Goal: Task Accomplishment & Management: Manage account settings

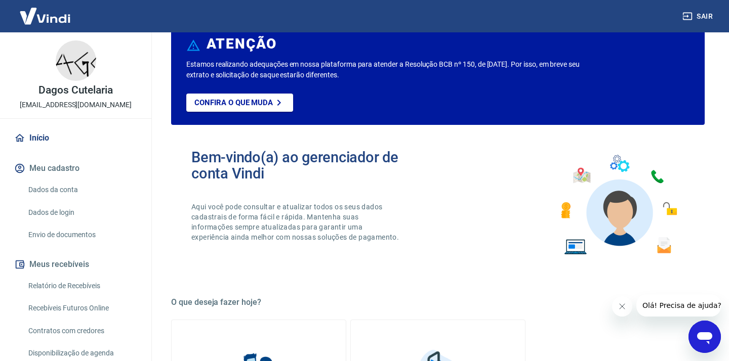
scroll to position [32, 0]
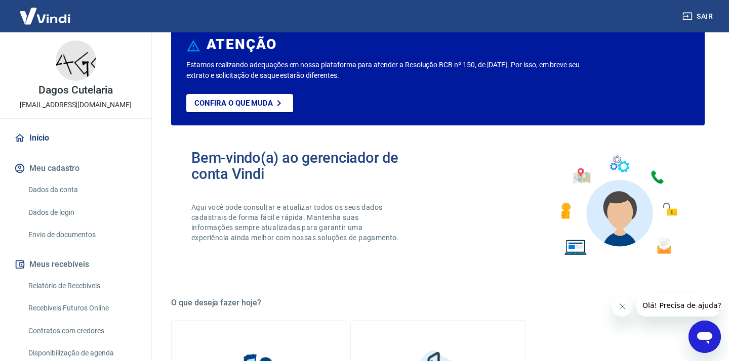
click at [69, 228] on link "Envio de documentos" at bounding box center [81, 235] width 115 height 21
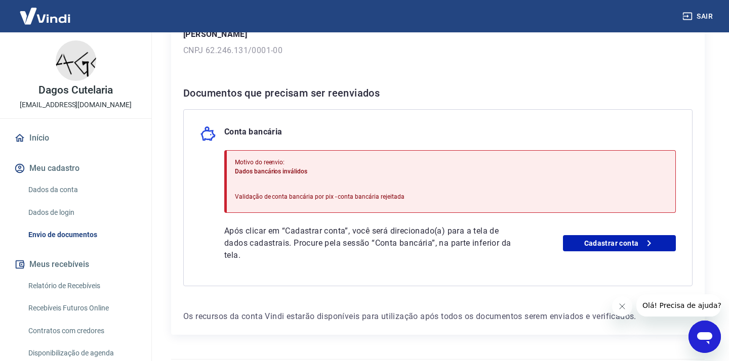
scroll to position [166, 0]
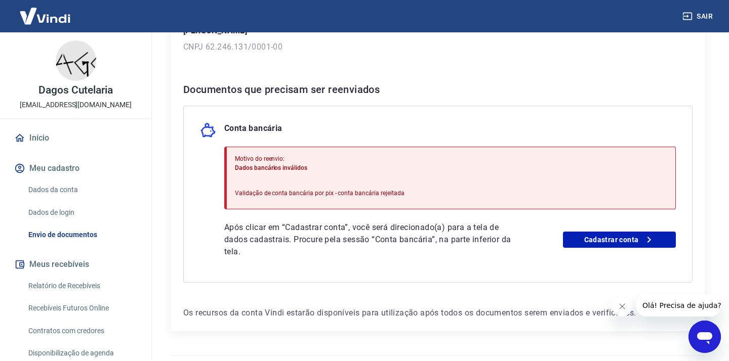
click at [56, 185] on link "Dados da conta" at bounding box center [81, 190] width 115 height 21
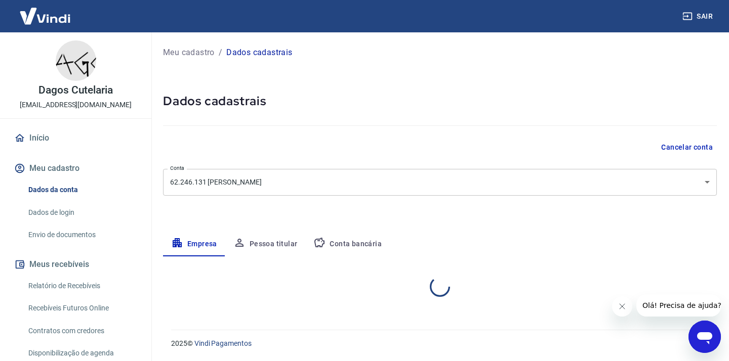
select select "RS"
select select "business"
click at [368, 252] on button "Conta bancária" at bounding box center [347, 244] width 85 height 24
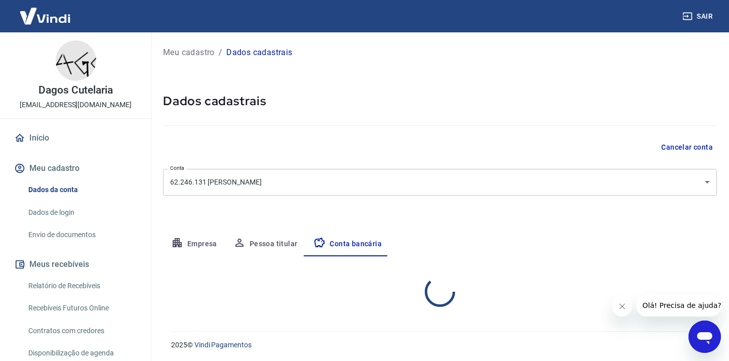
select select "1"
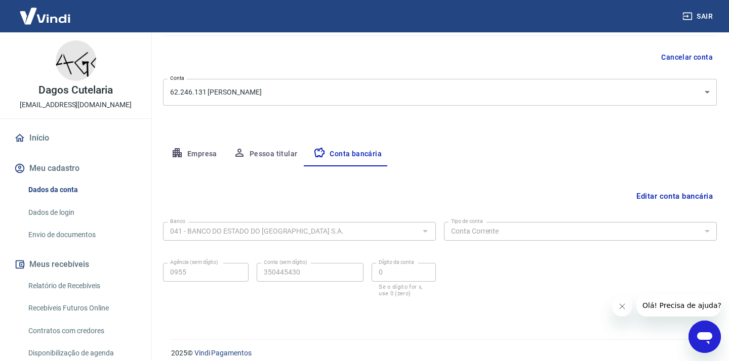
scroll to position [92, 0]
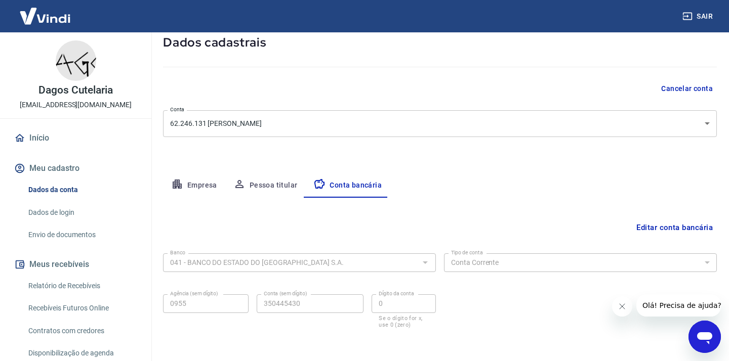
click at [274, 185] on button "Pessoa titular" at bounding box center [265, 186] width 80 height 24
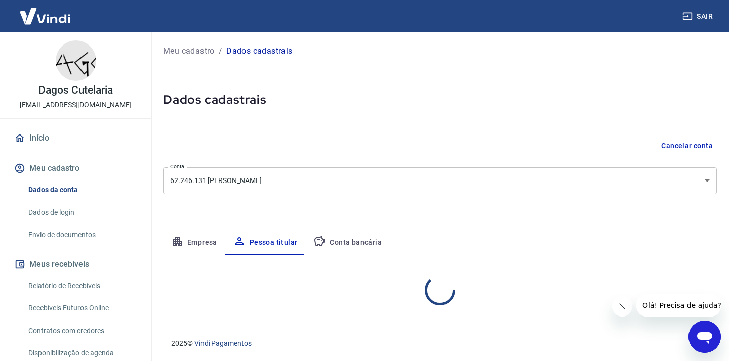
scroll to position [44, 0]
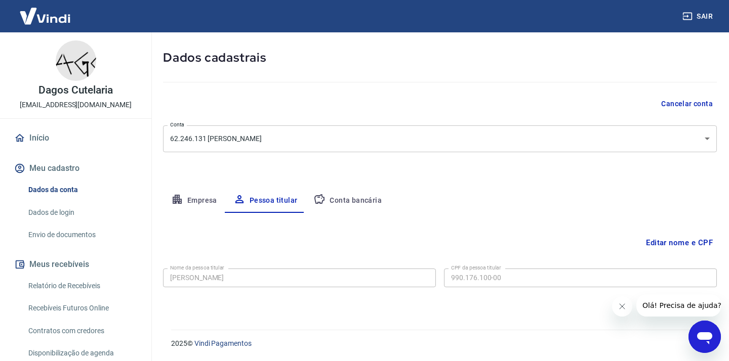
click at [202, 204] on button "Empresa" at bounding box center [194, 201] width 62 height 24
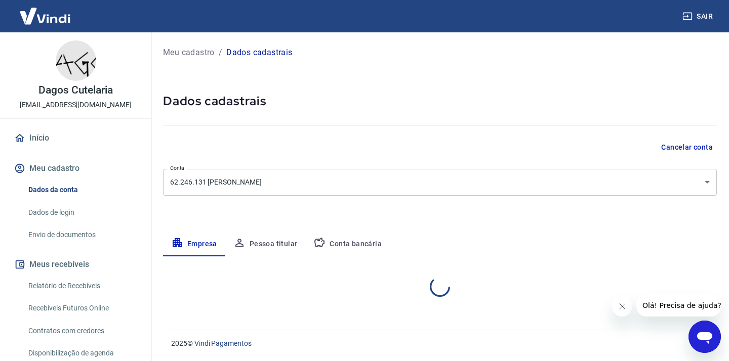
scroll to position [0, 0]
select select "RS"
select select "business"
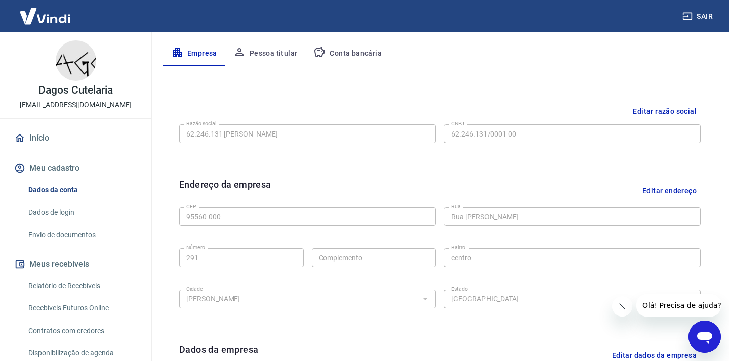
scroll to position [188, 0]
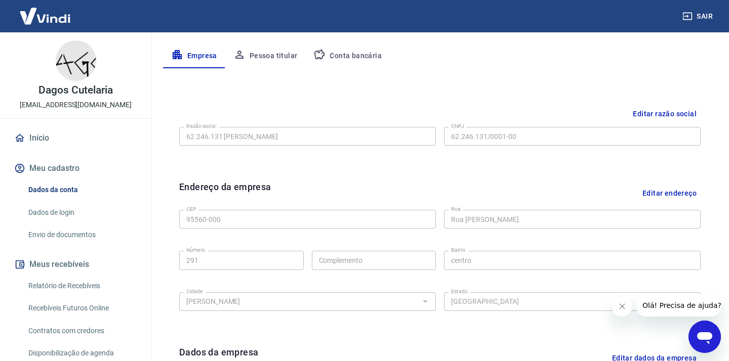
click at [64, 216] on link "Dados de login" at bounding box center [81, 213] width 115 height 21
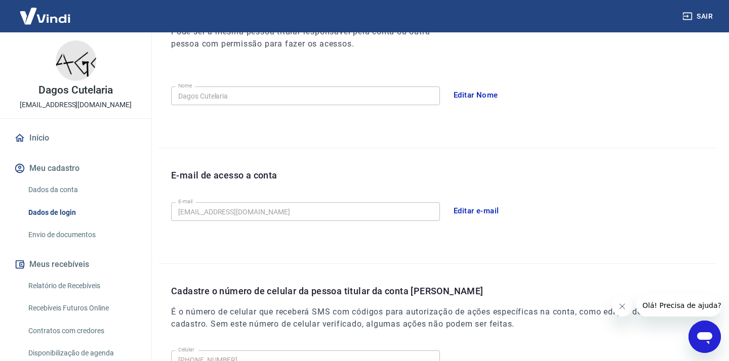
scroll to position [155, 0]
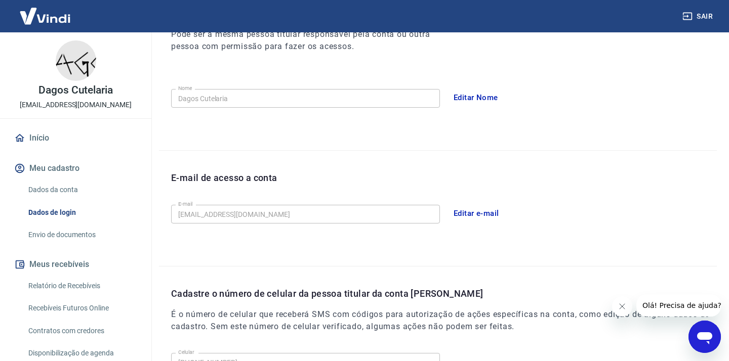
click at [82, 233] on link "Envio de documentos" at bounding box center [81, 235] width 115 height 21
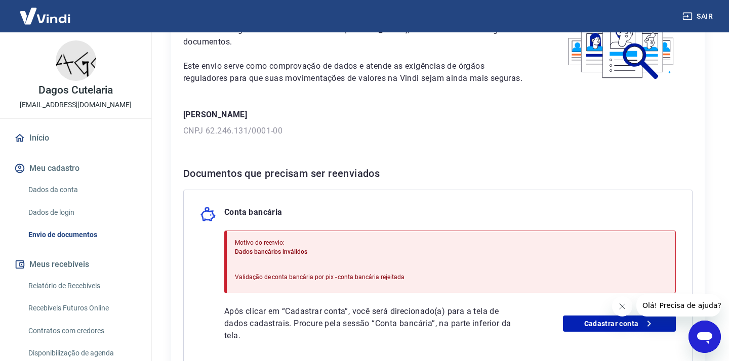
scroll to position [106, 0]
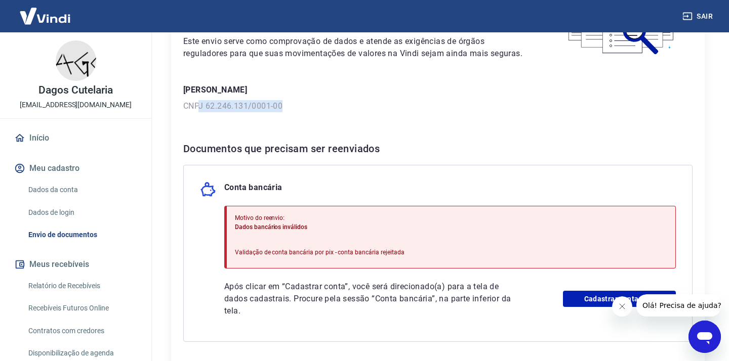
drag, startPoint x: 288, startPoint y: 101, endPoint x: 201, endPoint y: 102, distance: 87.1
click at [201, 101] on p "CNPJ 62.246.131/0001-00" at bounding box center [437, 106] width 509 height 12
click at [297, 115] on div "Para utilizar alguns recursos da sua conta Vindi, é necessário enviar alguns do…" at bounding box center [438, 179] width 534 height 424
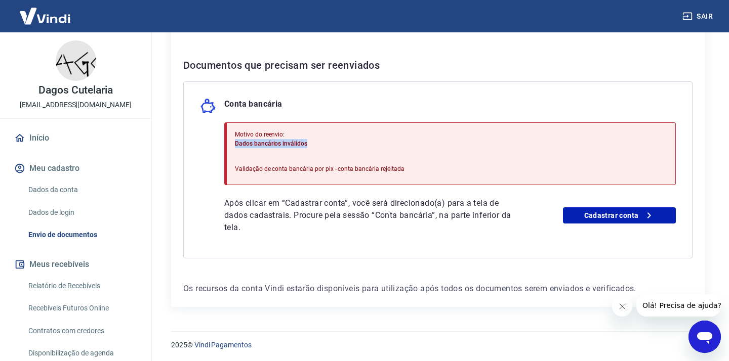
drag, startPoint x: 233, startPoint y: 141, endPoint x: 317, endPoint y: 143, distance: 84.1
click at [317, 143] on div "Motivo do reenvio: Dados bancários inválidos Validação de conta bancária por pi…" at bounding box center [450, 154] width 452 height 63
click at [317, 143] on p "Dados bancários inválidos" at bounding box center [320, 143] width 170 height 9
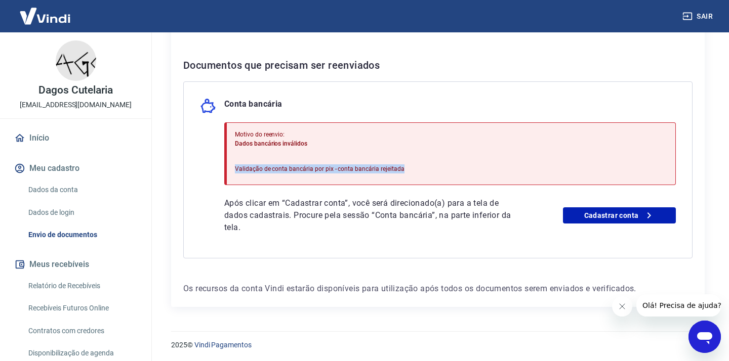
drag, startPoint x: 407, startPoint y: 167, endPoint x: 209, endPoint y: 166, distance: 198.5
click at [209, 166] on div "Conta bancária Motivo do reenvio: Dados bancários inválidos Validação de conta …" at bounding box center [437, 170] width 509 height 177
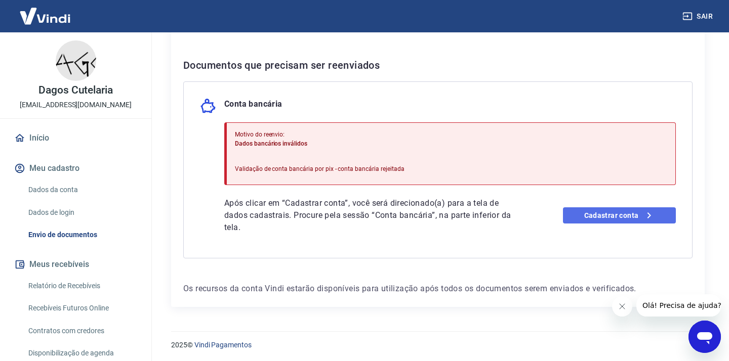
click at [618, 214] on link "Cadastrar conta" at bounding box center [619, 216] width 113 height 16
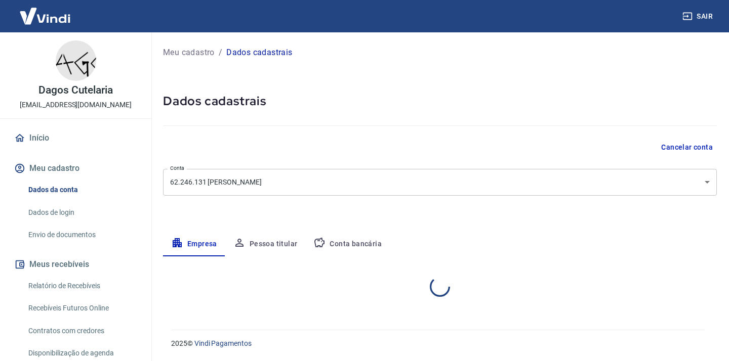
select select "RS"
select select "business"
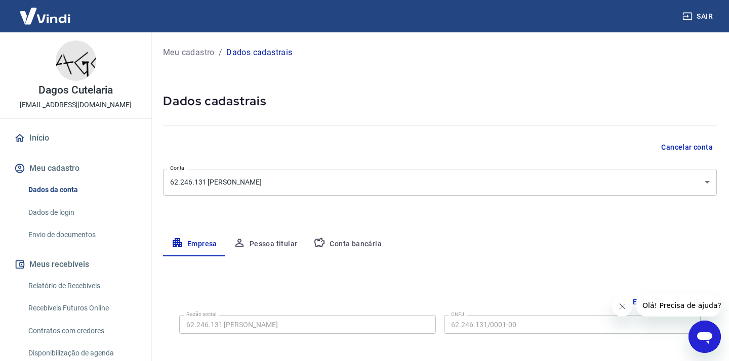
click at [354, 247] on button "Conta bancária" at bounding box center [347, 244] width 85 height 24
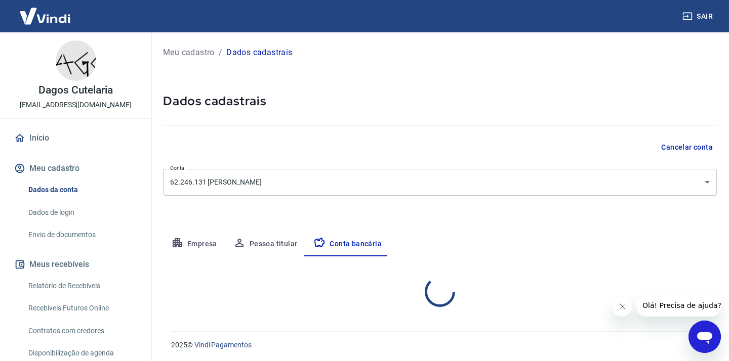
select select "1"
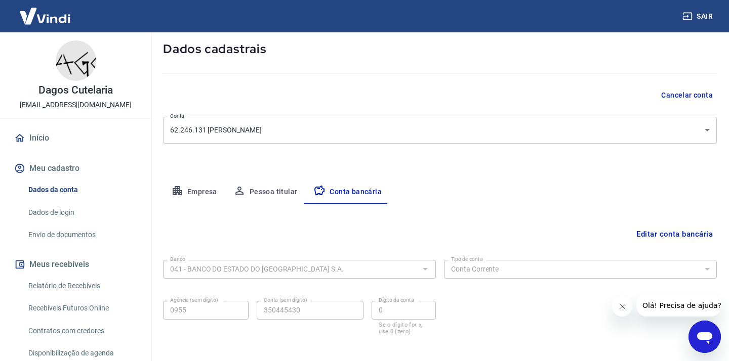
scroll to position [100, 0]
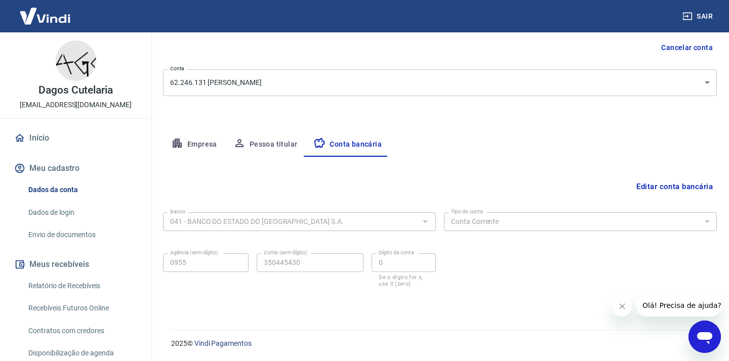
click at [65, 238] on link "Envio de documentos" at bounding box center [81, 235] width 115 height 21
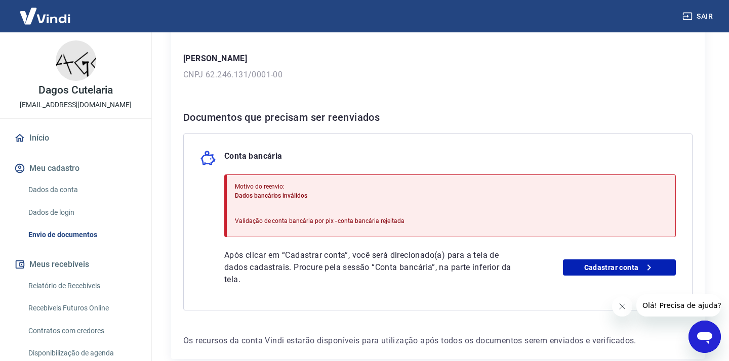
scroll to position [190, 0]
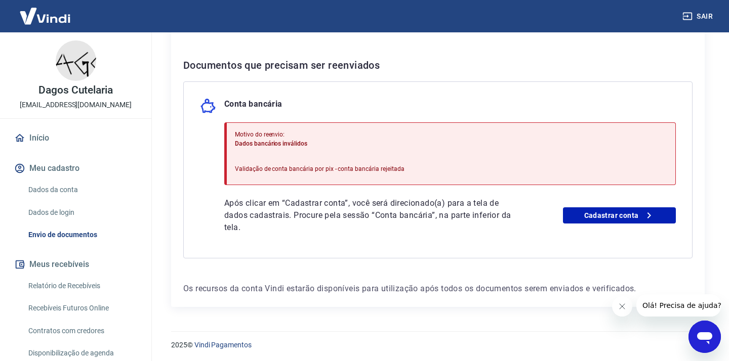
click at [79, 195] on link "Dados da conta" at bounding box center [81, 190] width 115 height 21
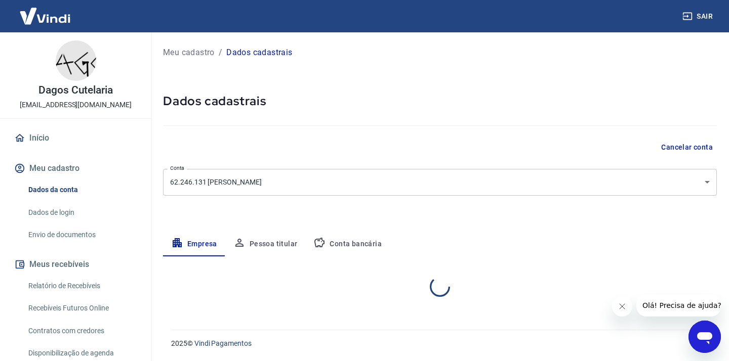
select select "RS"
select select "business"
click at [356, 250] on button "Conta bancária" at bounding box center [347, 244] width 85 height 24
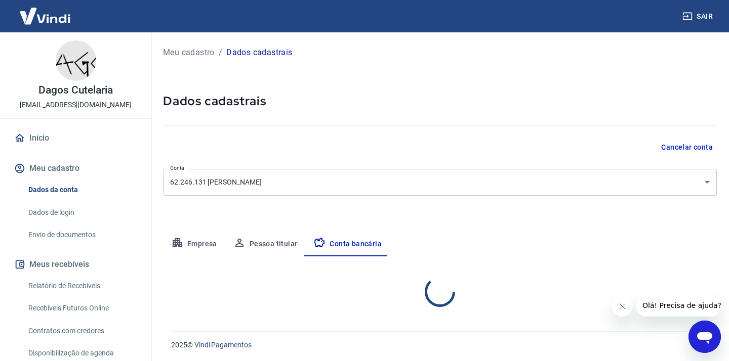
select select "1"
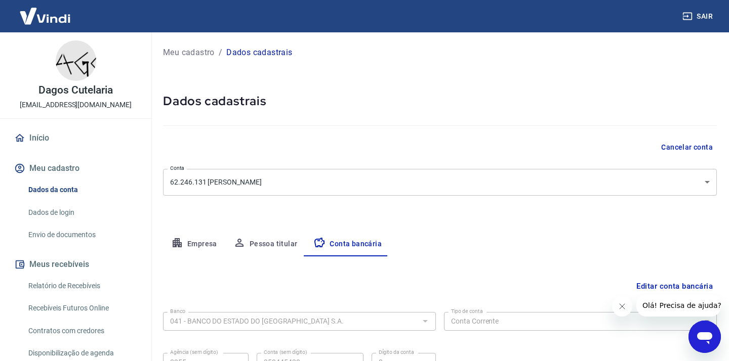
scroll to position [100, 0]
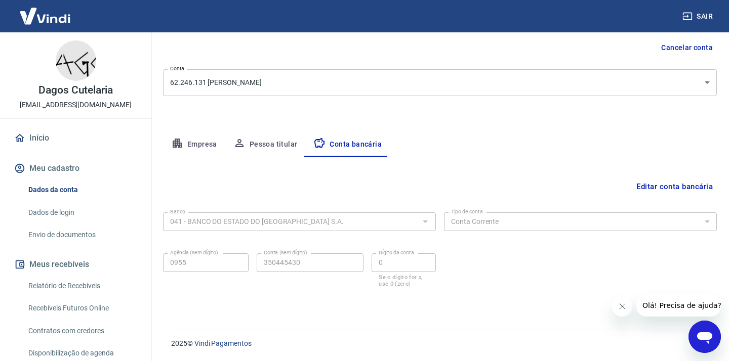
click at [670, 196] on button "Editar conta bancária" at bounding box center [674, 186] width 85 height 19
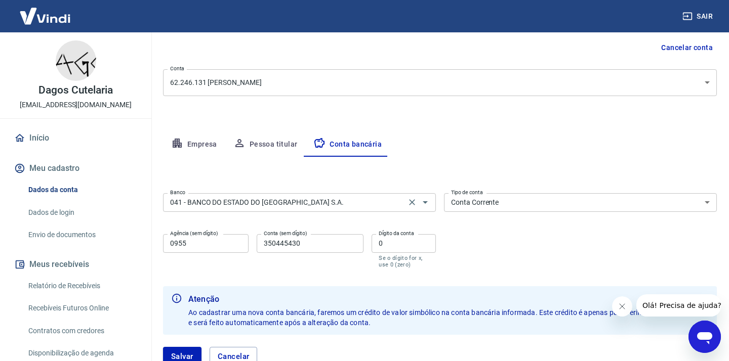
click at [387, 200] on input "041 - BANCO DO ESTADO DO [GEOGRAPHIC_DATA] S.A." at bounding box center [284, 202] width 237 height 13
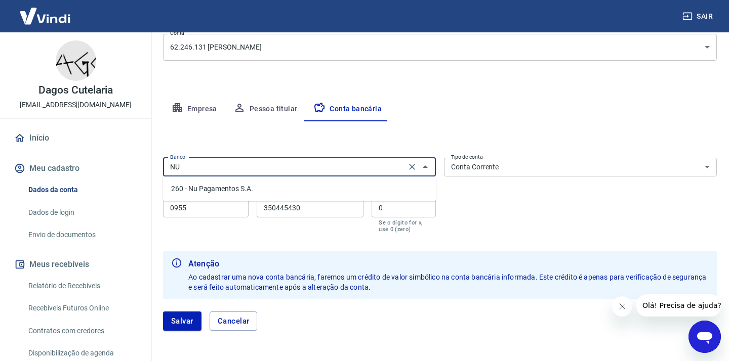
scroll to position [0, 0]
click at [249, 186] on li "260 - Nu Pagamentos S.A." at bounding box center [299, 189] width 273 height 17
type input "260 - Nu Pagamentos S.A."
click at [227, 206] on input "0955" at bounding box center [206, 208] width 86 height 19
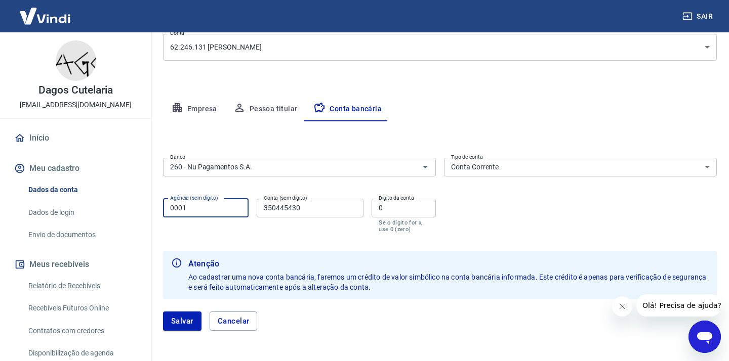
type input "0001"
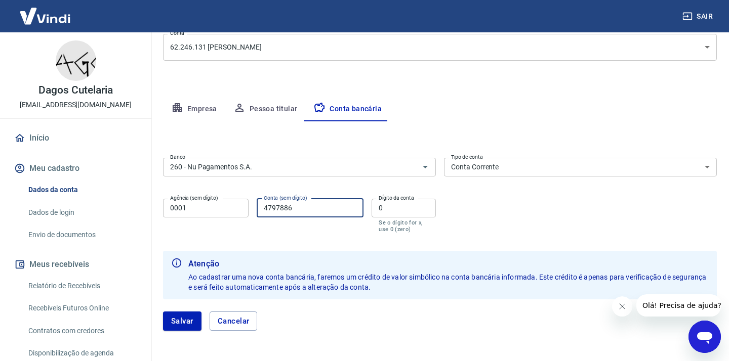
type input "4797886"
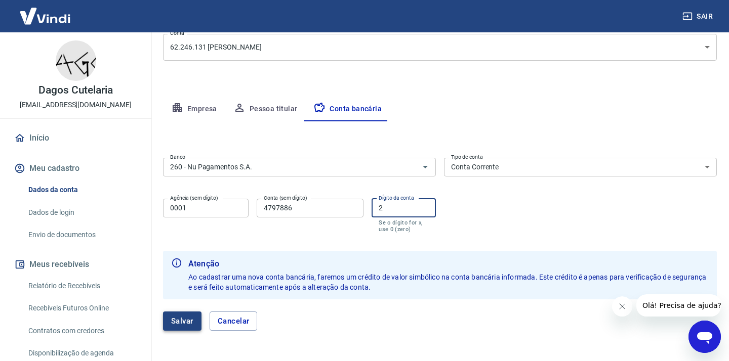
type input "2"
click at [187, 326] on button "Salvar" at bounding box center [182, 321] width 38 height 19
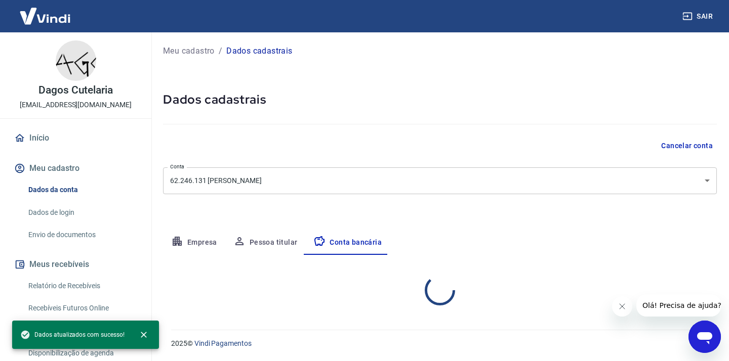
select select "1"
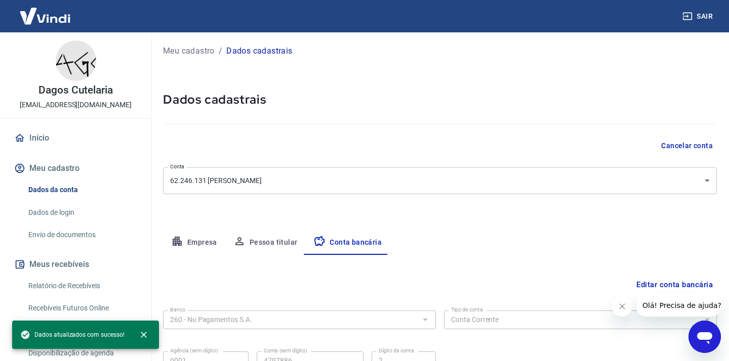
scroll to position [100, 0]
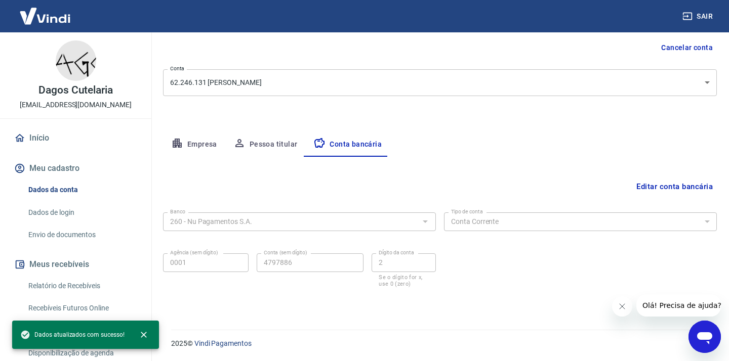
click at [71, 237] on link "Envio de documentos" at bounding box center [81, 235] width 115 height 21
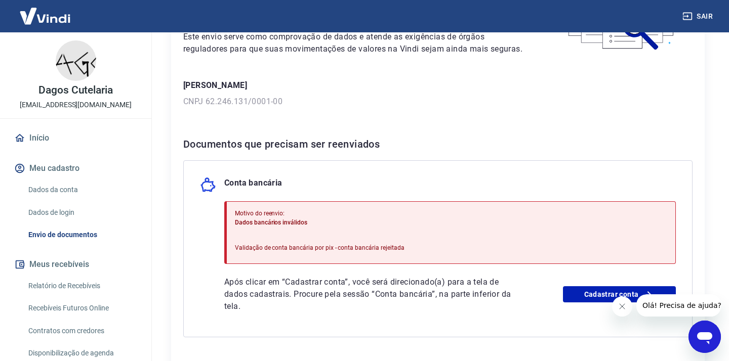
scroll to position [190, 0]
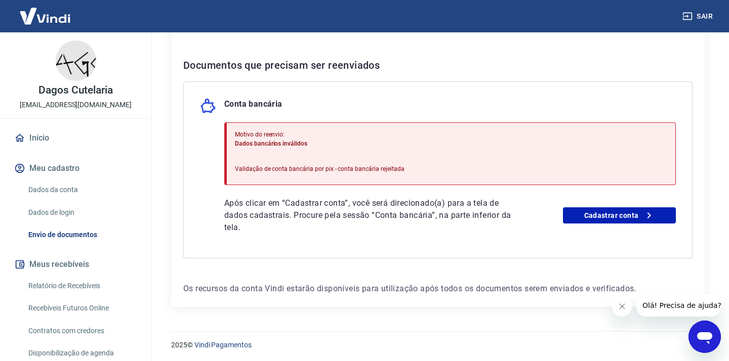
click at [619, 305] on icon "Fechar mensagem da empresa" at bounding box center [622, 307] width 8 height 8
click at [53, 185] on link "Dados da conta" at bounding box center [81, 190] width 115 height 21
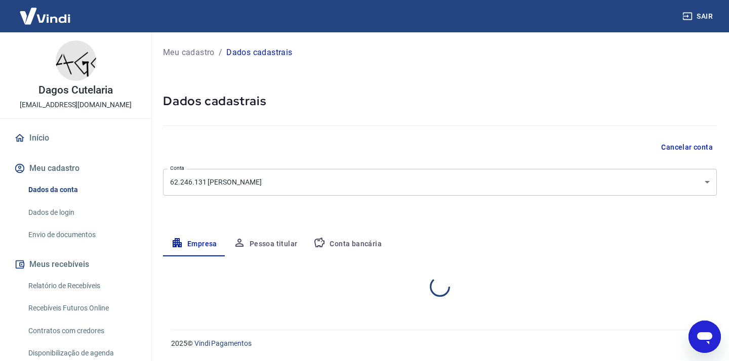
select select "RS"
select select "business"
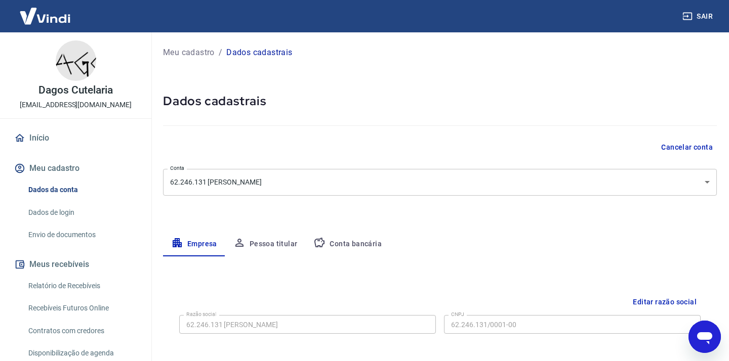
click at [352, 244] on button "Conta bancária" at bounding box center [347, 244] width 85 height 24
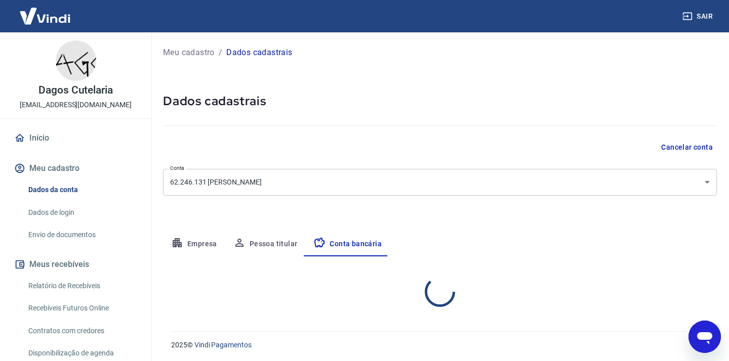
select select "1"
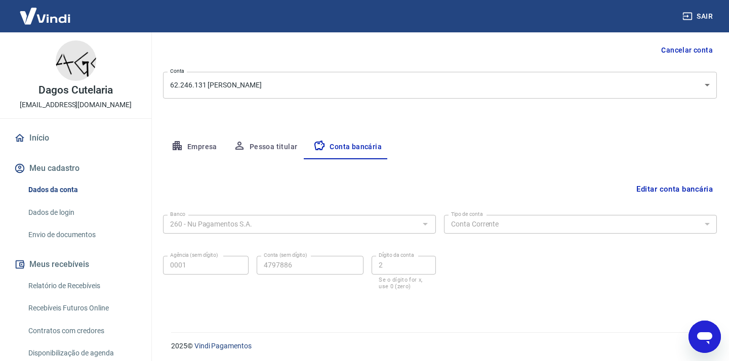
scroll to position [100, 0]
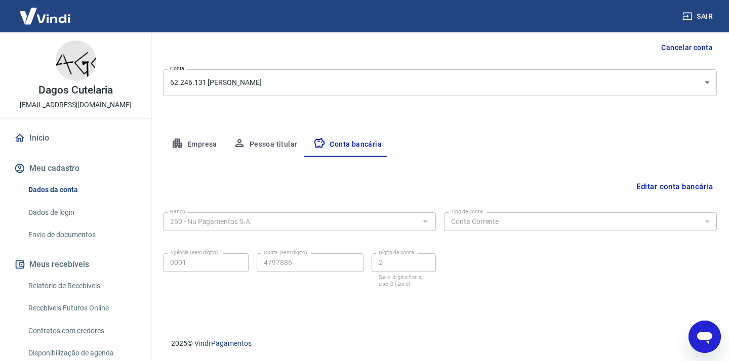
click at [641, 191] on button "Editar conta bancária" at bounding box center [674, 186] width 85 height 19
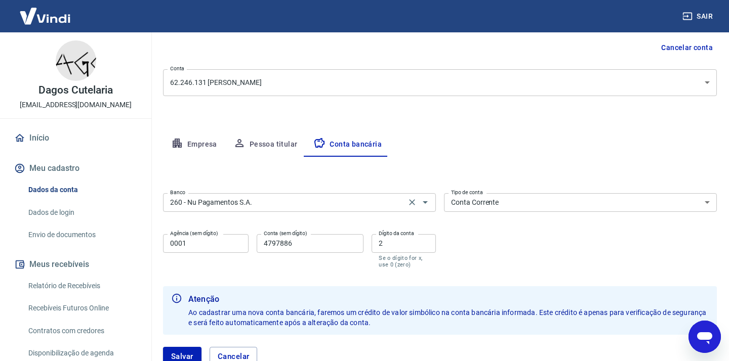
click at [277, 204] on input "260 - Nu Pagamentos S.A." at bounding box center [284, 202] width 237 height 13
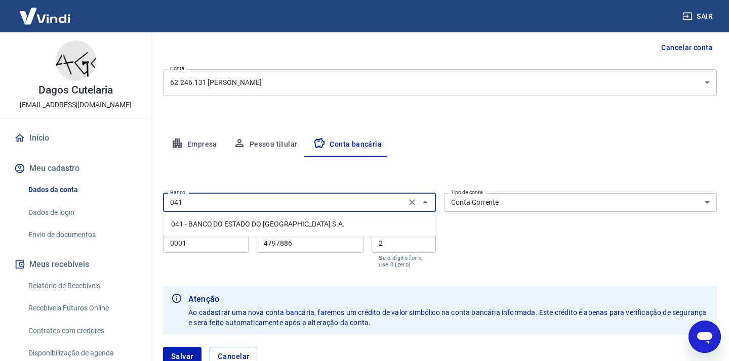
scroll to position [0, 0]
click at [260, 223] on li "041 - BANCO DO ESTADO DO [GEOGRAPHIC_DATA] S.A." at bounding box center [299, 224] width 273 height 17
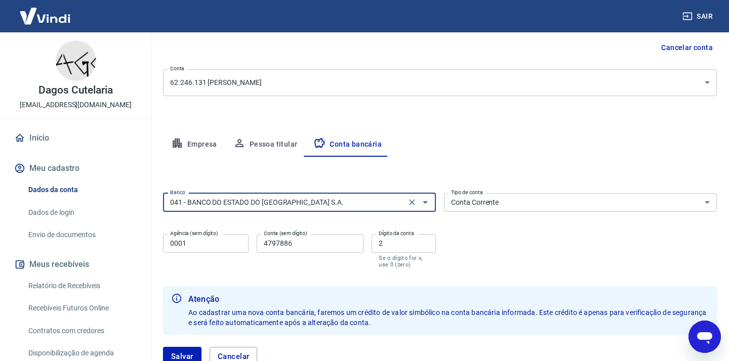
type input "041 - BANCO DO ESTADO DO [GEOGRAPHIC_DATA] S.A."
click at [220, 244] on input "0001" at bounding box center [206, 243] width 86 height 19
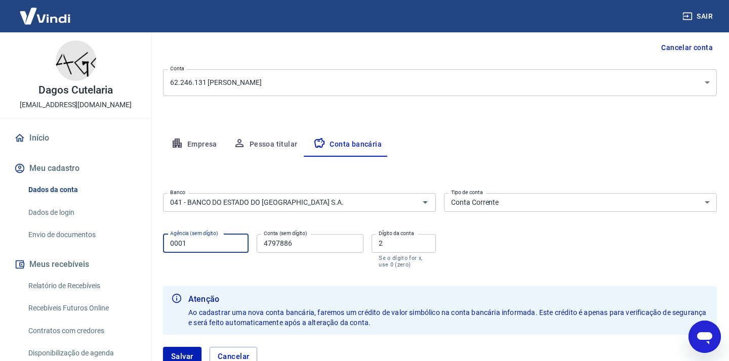
click at [220, 244] on input "0001" at bounding box center [206, 243] width 86 height 19
type input "0955"
type input "35044543"
type input "0"
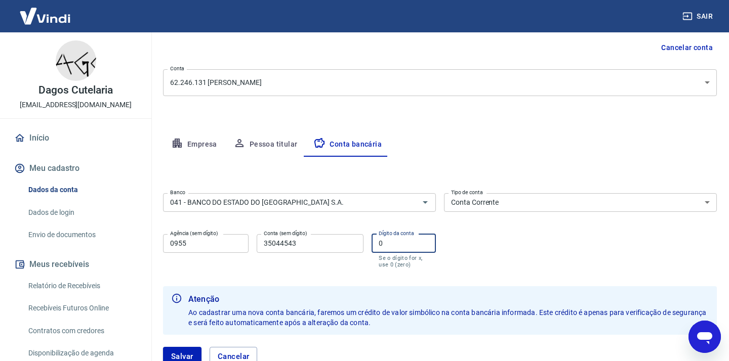
scroll to position [105, 0]
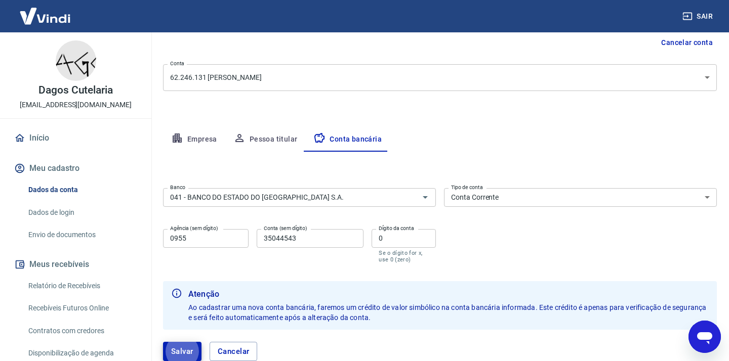
click at [303, 234] on input "35044543" at bounding box center [310, 238] width 107 height 19
click at [303, 238] on input "35044543" at bounding box center [310, 238] width 107 height 19
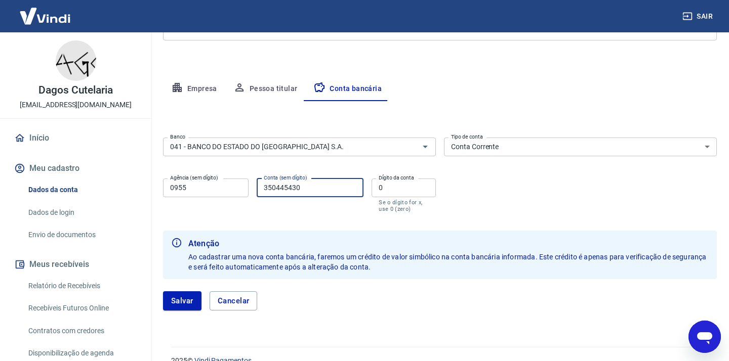
scroll to position [173, 0]
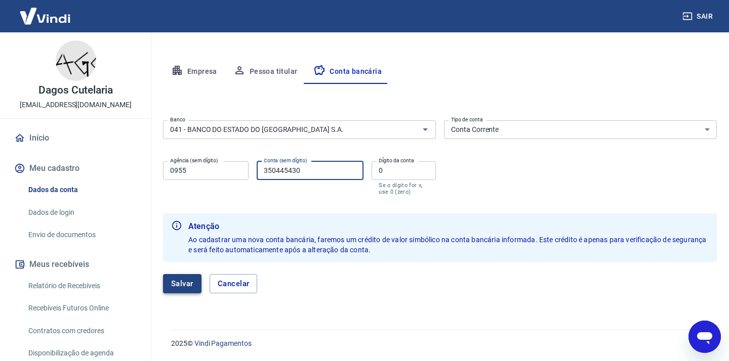
type input "350445430"
click at [184, 286] on button "Salvar" at bounding box center [182, 283] width 38 height 19
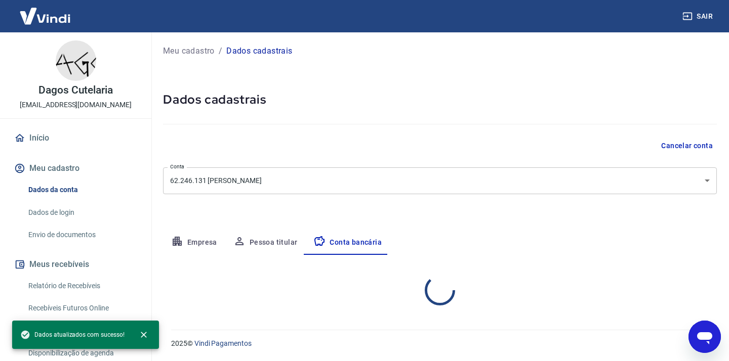
select select "1"
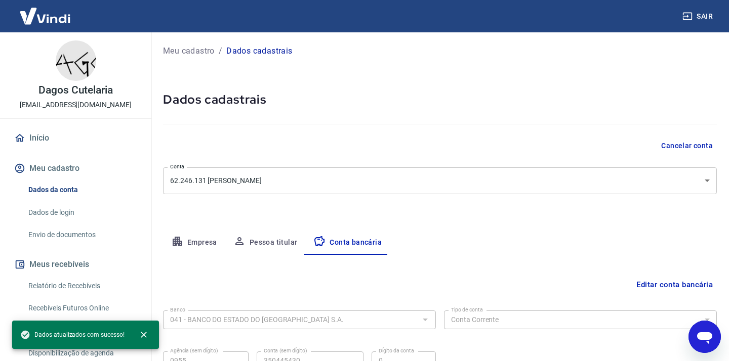
scroll to position [100, 0]
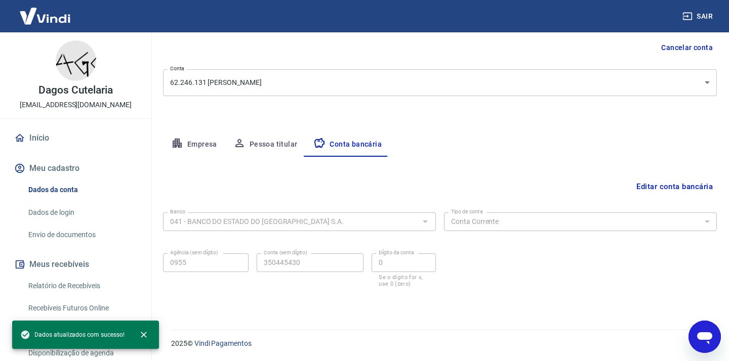
click at [77, 233] on link "Envio de documentos" at bounding box center [81, 235] width 115 height 21
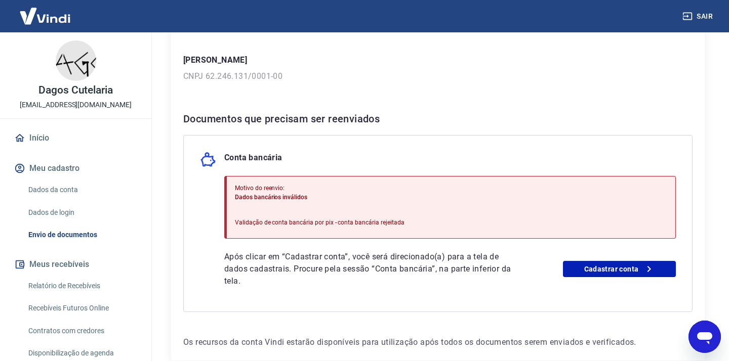
scroll to position [138, 0]
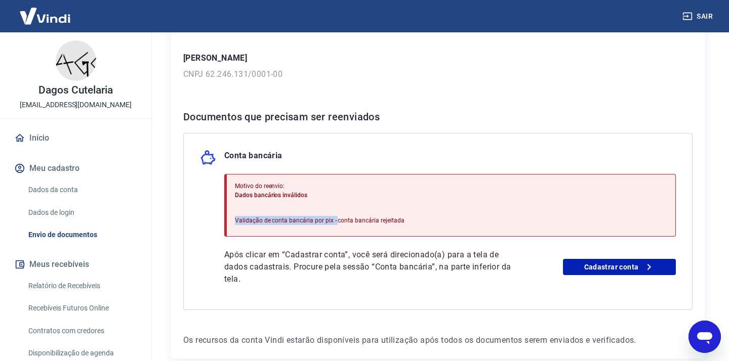
drag, startPoint x: 235, startPoint y: 219, endPoint x: 334, endPoint y: 218, distance: 98.2
click at [334, 218] on p "Validação de conta bancária por pix - conta bancária rejeitada" at bounding box center [320, 220] width 170 height 9
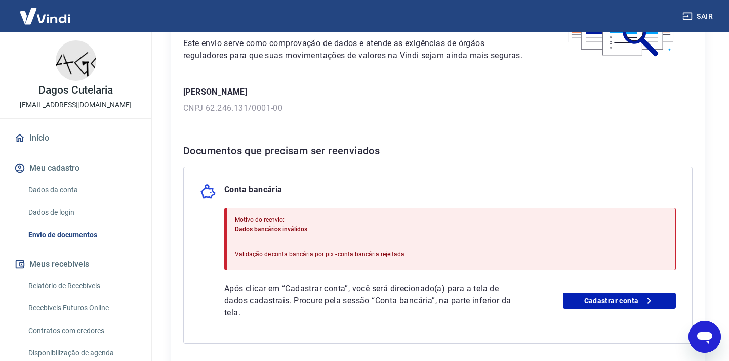
scroll to position [108, 0]
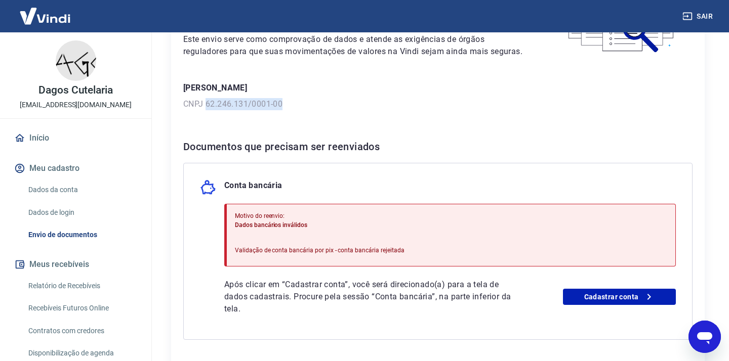
drag, startPoint x: 290, startPoint y: 105, endPoint x: 208, endPoint y: 107, distance: 82.1
click at [207, 107] on p "CNPJ 62.246.131/0001-00" at bounding box center [437, 104] width 509 height 12
click at [208, 107] on p "CNPJ 62.246.131/0001-00" at bounding box center [437, 104] width 509 height 12
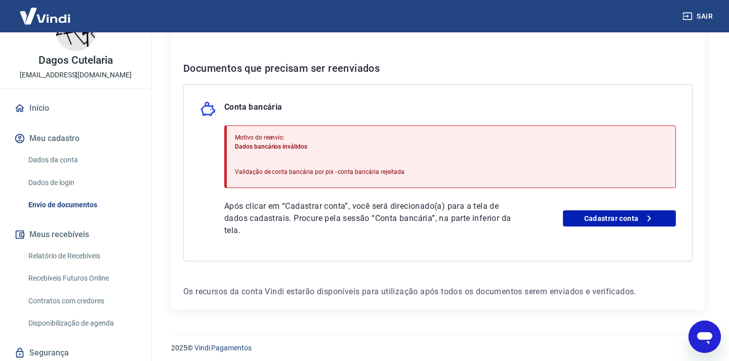
scroll to position [0, 0]
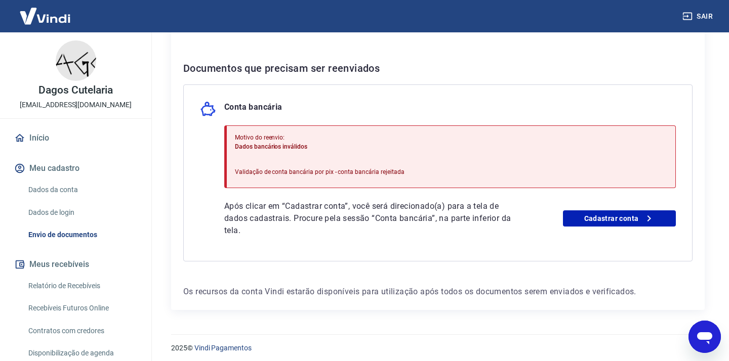
click at [65, 183] on link "Dados da conta" at bounding box center [81, 190] width 115 height 21
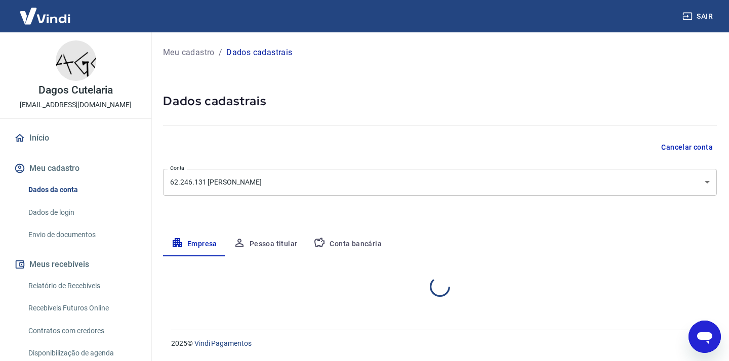
select select "RS"
select select "business"
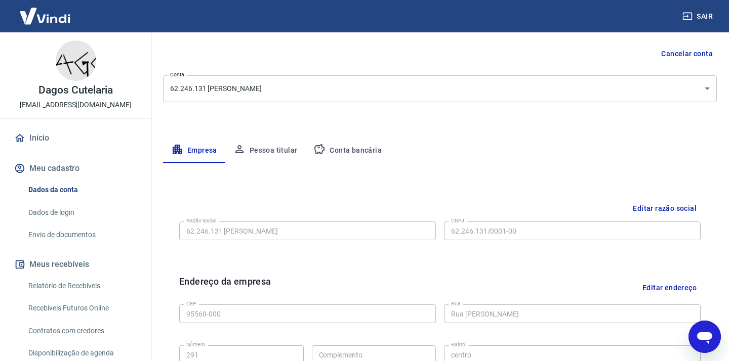
click at [264, 151] on button "Pessoa titular" at bounding box center [265, 151] width 80 height 24
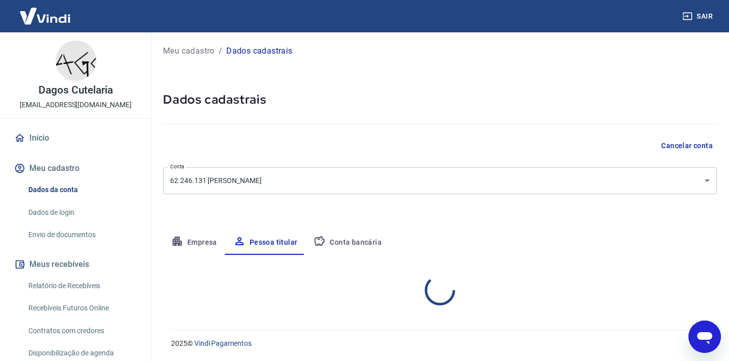
scroll to position [44, 0]
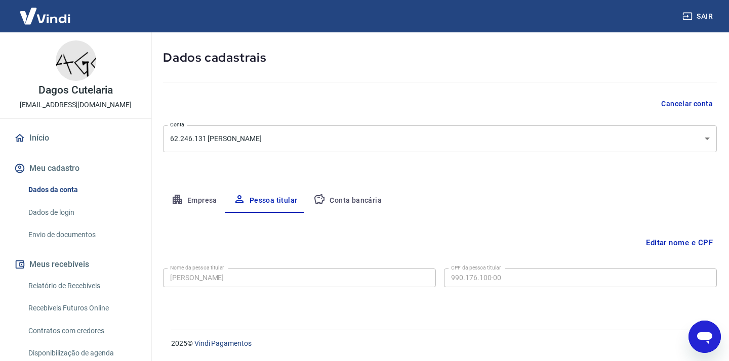
click at [342, 199] on button "Conta bancária" at bounding box center [347, 201] width 85 height 24
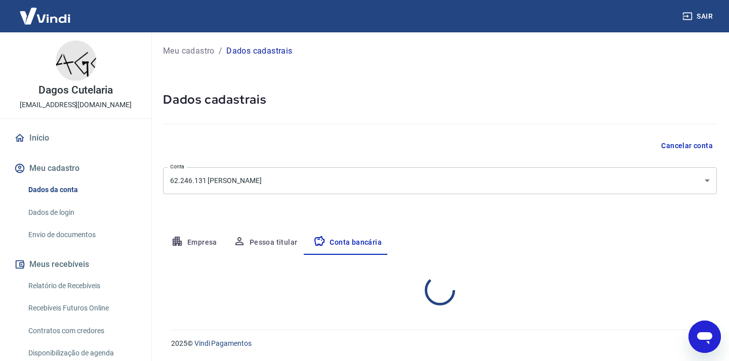
select select "1"
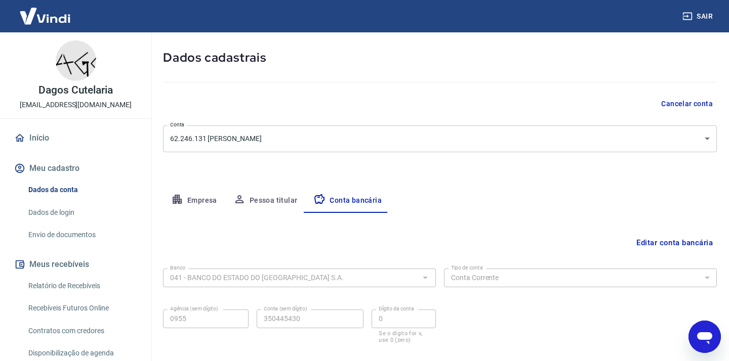
scroll to position [100, 0]
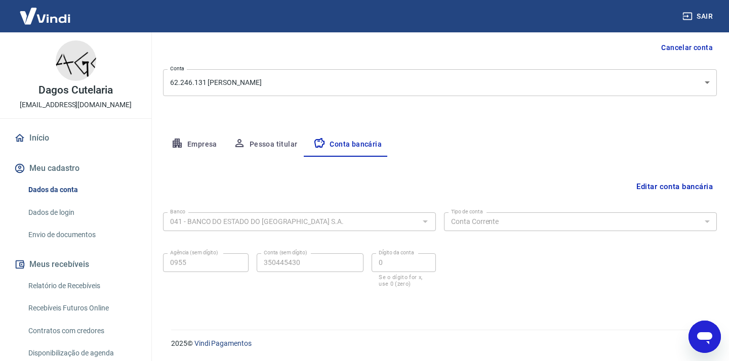
click at [62, 216] on link "Dados de login" at bounding box center [81, 213] width 115 height 21
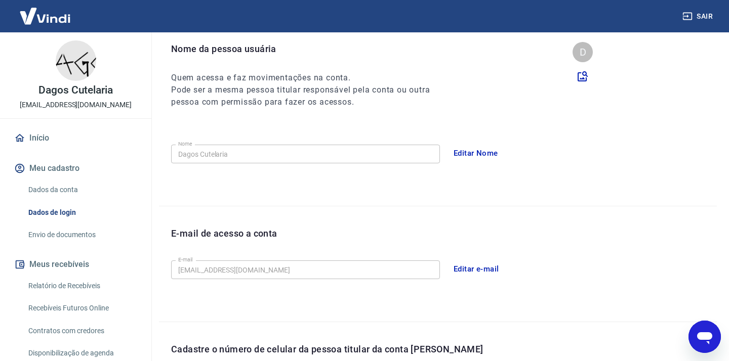
scroll to position [287, 0]
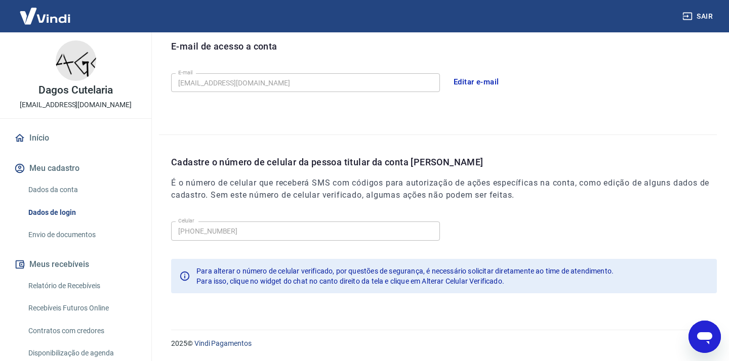
click at [33, 132] on link "Início" at bounding box center [75, 138] width 127 height 22
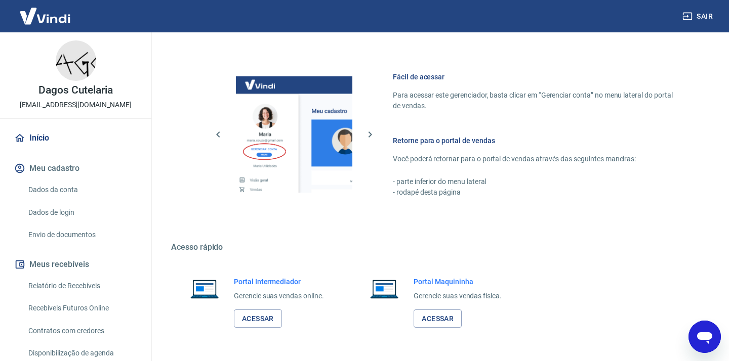
scroll to position [553, 0]
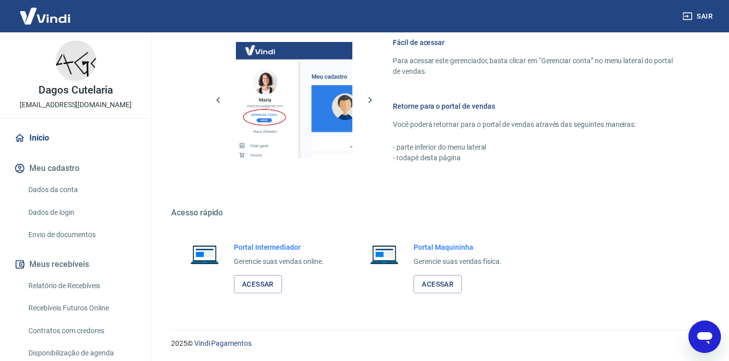
click at [61, 196] on link "Dados da conta" at bounding box center [81, 190] width 115 height 21
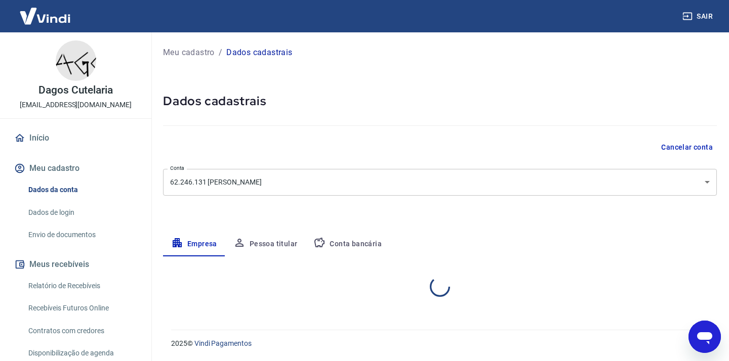
select select "RS"
select select "business"
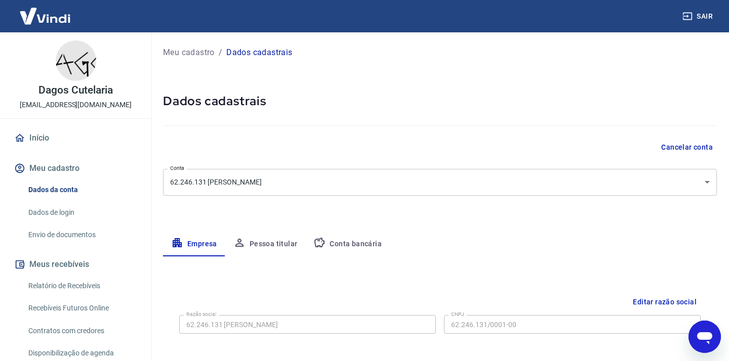
click at [316, 250] on button "Conta bancária" at bounding box center [347, 244] width 85 height 24
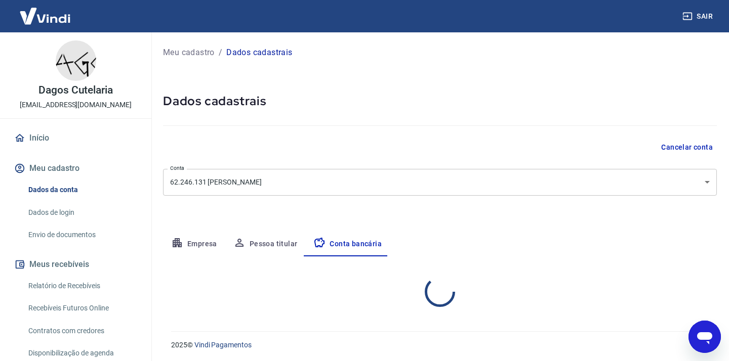
select select "1"
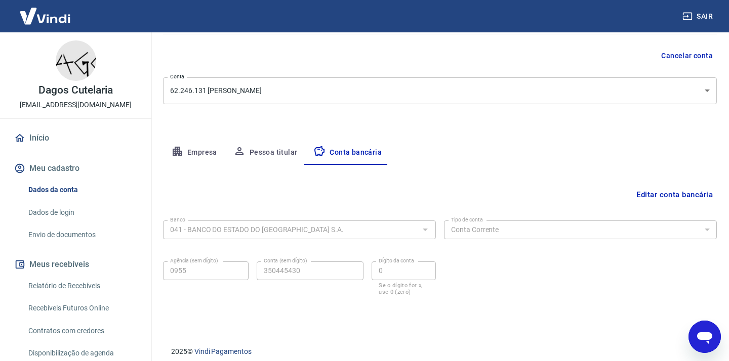
scroll to position [100, 0]
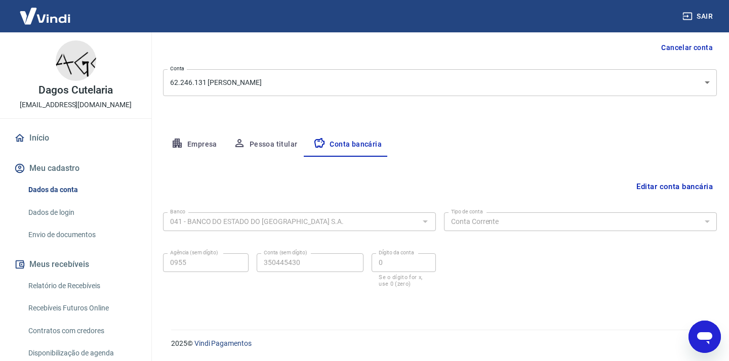
click at [268, 145] on button "Pessoa titular" at bounding box center [265, 145] width 80 height 24
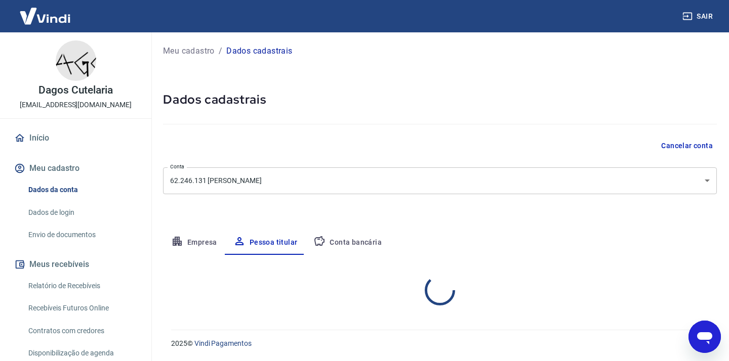
scroll to position [44, 0]
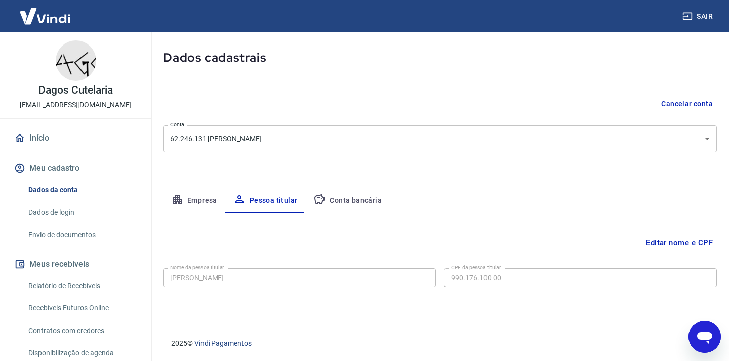
click at [208, 199] on button "Empresa" at bounding box center [194, 201] width 62 height 24
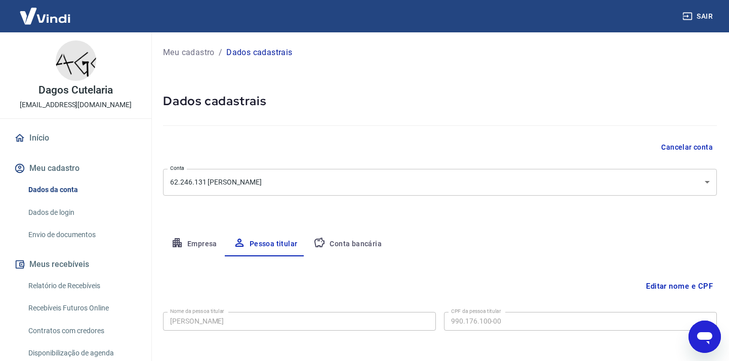
select select "RS"
select select "business"
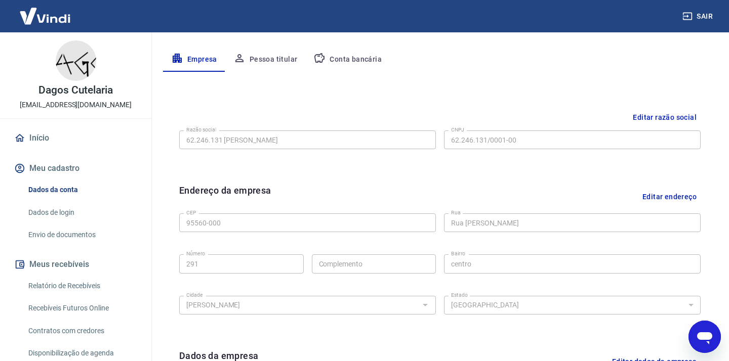
scroll to position [192, 0]
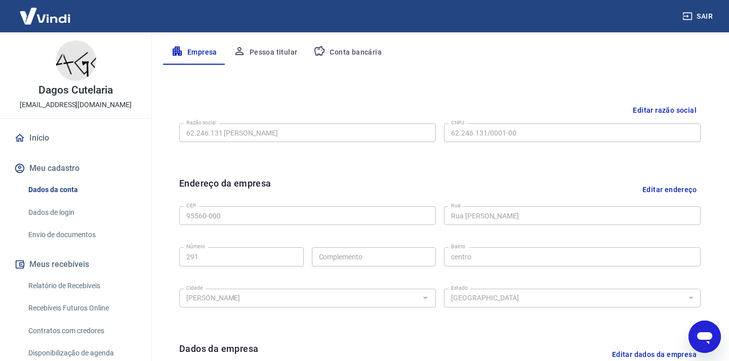
click at [380, 180] on div "Endereço da empresa Editar endereço" at bounding box center [439, 190] width 521 height 26
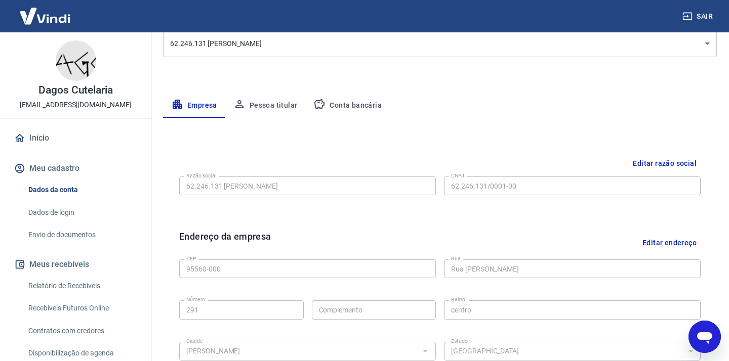
scroll to position [0, 0]
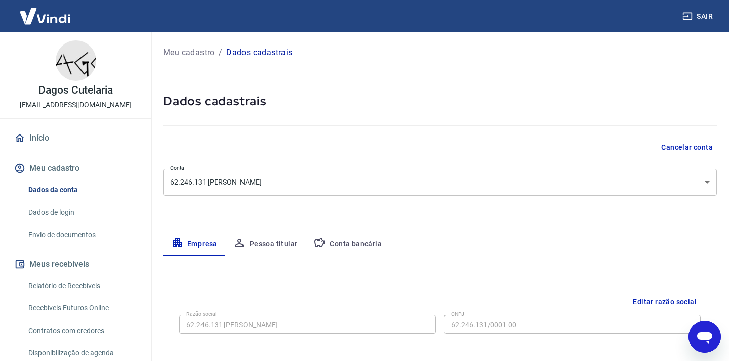
click at [79, 229] on link "Envio de documentos" at bounding box center [81, 235] width 115 height 21
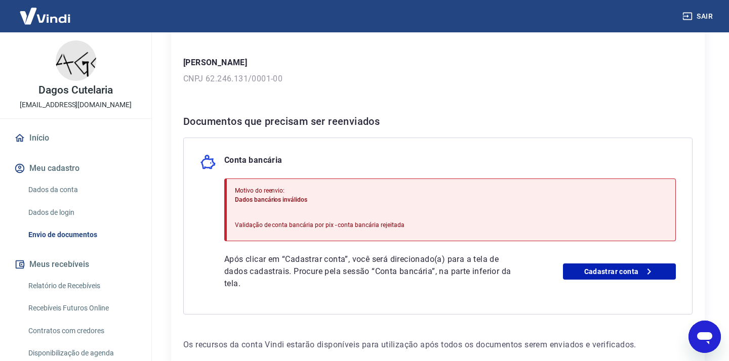
scroll to position [133, 0]
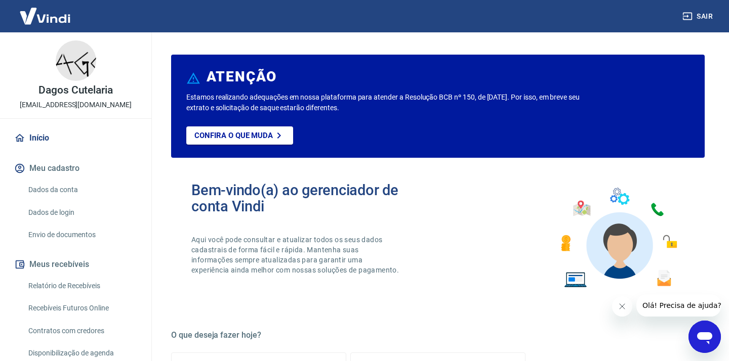
click at [59, 190] on link "Dados da conta" at bounding box center [81, 190] width 115 height 21
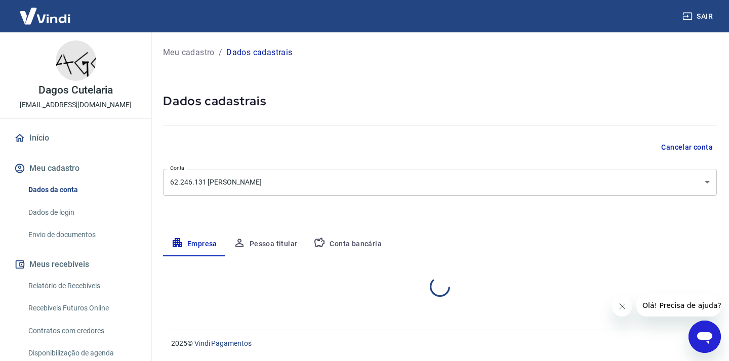
select select "RS"
select select "business"
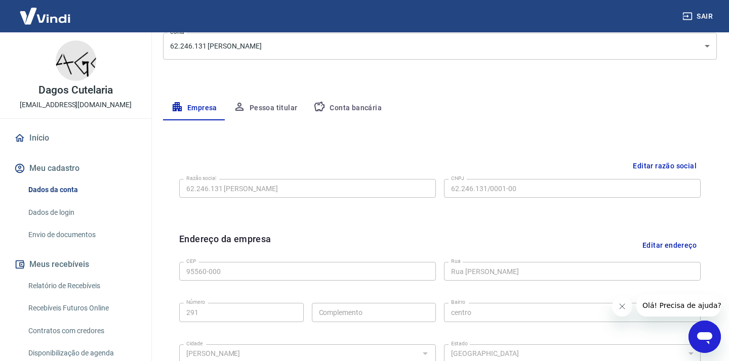
scroll to position [137, 0]
